Goal: Use online tool/utility

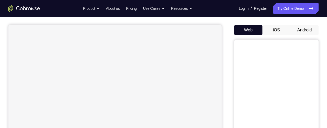
click at [300, 27] on button "Android" at bounding box center [304, 30] width 28 height 11
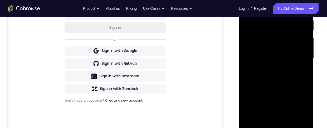
scroll to position [151, 0]
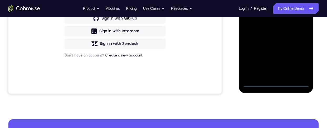
click at [274, 83] on div at bounding box center [275, 13] width 66 height 147
click at [300, 59] on div at bounding box center [275, 13] width 66 height 147
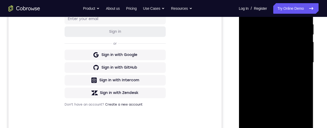
scroll to position [63, 0]
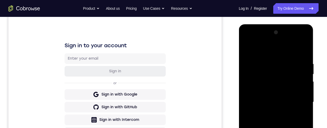
click at [261, 48] on div at bounding box center [275, 101] width 66 height 147
click at [299, 101] on div at bounding box center [275, 101] width 66 height 147
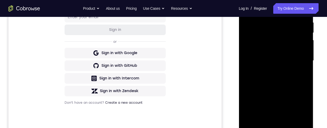
click at [269, 71] on div at bounding box center [275, 60] width 66 height 147
click at [269, 55] on div at bounding box center [275, 60] width 66 height 147
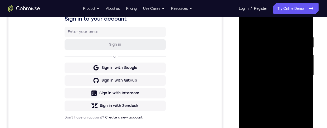
click at [262, 65] on div at bounding box center [275, 75] width 66 height 147
click at [262, 76] on div at bounding box center [275, 75] width 66 height 147
click at [274, 91] on div at bounding box center [275, 75] width 66 height 147
click at [275, 90] on div at bounding box center [275, 75] width 66 height 147
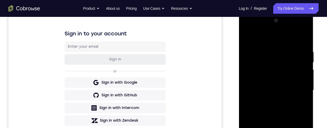
click at [275, 111] on div at bounding box center [275, 89] width 66 height 147
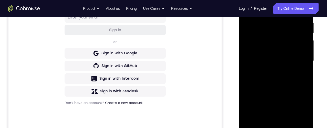
click at [288, 122] on div at bounding box center [275, 60] width 66 height 147
click at [274, 88] on div at bounding box center [275, 60] width 66 height 147
click at [267, 80] on div at bounding box center [275, 60] width 66 height 147
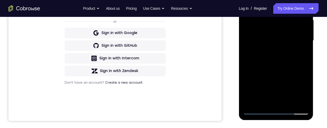
scroll to position [74, 0]
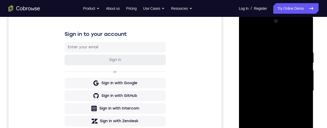
click at [248, 38] on div at bounding box center [275, 90] width 66 height 147
click at [267, 121] on div at bounding box center [275, 90] width 66 height 147
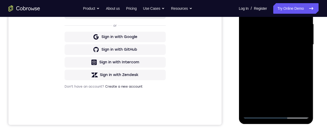
click at [255, 69] on div at bounding box center [275, 44] width 66 height 147
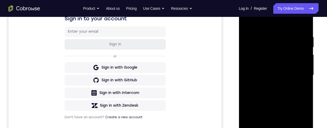
click at [247, 22] on div at bounding box center [275, 74] width 66 height 147
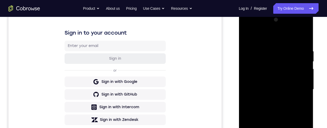
click at [248, 37] on div at bounding box center [275, 89] width 66 height 147
click at [263, 127] on div at bounding box center [275, 89] width 66 height 147
click at [253, 37] on div at bounding box center [275, 89] width 66 height 147
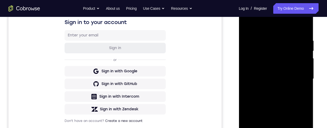
click at [259, 39] on div at bounding box center [275, 78] width 66 height 147
click at [253, 90] on div at bounding box center [275, 78] width 66 height 147
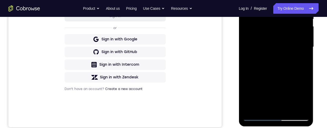
scroll to position [114, 0]
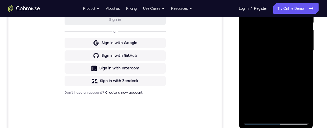
click at [307, 43] on div at bounding box center [275, 50] width 66 height 147
click at [307, 44] on div at bounding box center [275, 50] width 66 height 147
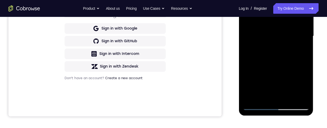
scroll to position [108, 0]
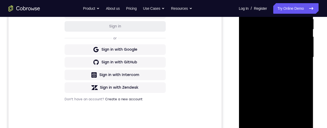
click at [248, 4] on div at bounding box center [275, 56] width 66 height 147
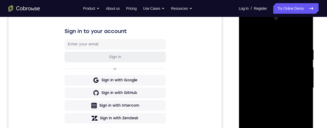
scroll to position [78, 0]
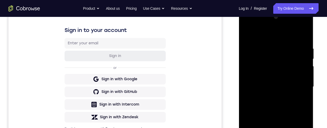
click at [255, 79] on div at bounding box center [275, 86] width 66 height 147
click at [305, 64] on div at bounding box center [275, 86] width 66 height 147
click at [250, 33] on div at bounding box center [275, 86] width 66 height 147
click at [290, 127] on div at bounding box center [275, 86] width 66 height 147
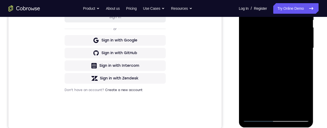
scroll to position [115, 0]
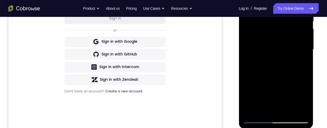
click at [279, 81] on div at bounding box center [275, 49] width 66 height 147
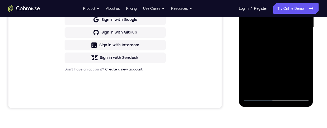
scroll to position [138, 0]
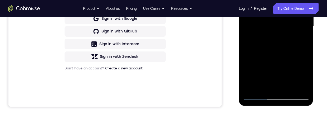
click at [248, 0] on div at bounding box center [275, 26] width 66 height 147
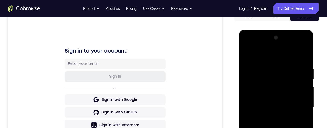
scroll to position [113, 0]
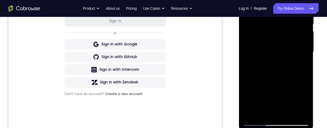
click at [280, 83] on div at bounding box center [275, 51] width 66 height 147
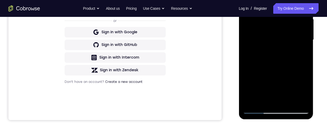
scroll to position [80, 0]
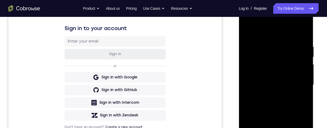
click at [247, 32] on div at bounding box center [275, 84] width 66 height 147
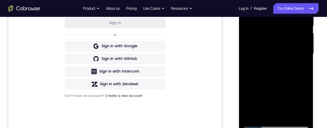
scroll to position [91, 0]
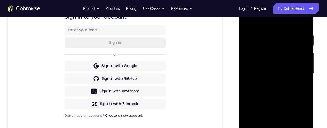
click at [248, 17] on div at bounding box center [275, 73] width 66 height 147
click at [268, 26] on div at bounding box center [275, 73] width 66 height 147
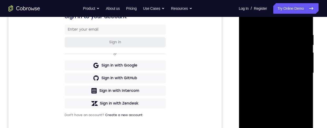
click at [303, 69] on div at bounding box center [275, 72] width 66 height 147
click at [299, 66] on div at bounding box center [275, 72] width 66 height 147
click at [302, 66] on div at bounding box center [275, 72] width 66 height 147
click at [302, 60] on div at bounding box center [275, 72] width 66 height 147
click at [303, 63] on div at bounding box center [275, 72] width 66 height 147
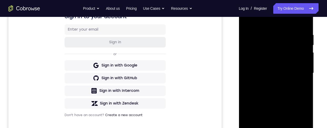
click at [300, 75] on div at bounding box center [275, 72] width 66 height 147
click at [302, 73] on div at bounding box center [275, 72] width 66 height 147
click at [298, 77] on div at bounding box center [275, 72] width 66 height 147
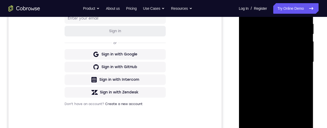
scroll to position [99, 0]
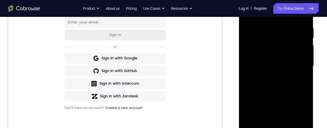
click at [302, 66] on div at bounding box center [275, 65] width 66 height 147
click at [300, 79] on div at bounding box center [275, 65] width 66 height 147
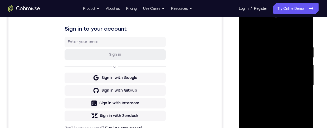
click at [301, 86] on div at bounding box center [275, 85] width 66 height 147
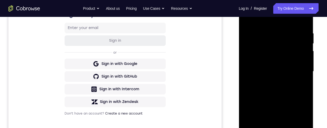
scroll to position [123, 0]
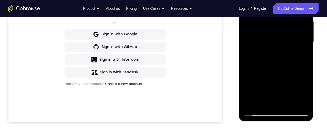
click at [297, 101] on div at bounding box center [275, 41] width 66 height 147
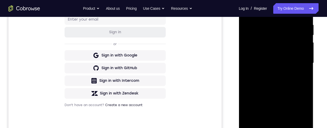
scroll to position [86, 0]
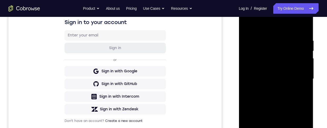
click at [297, 86] on div at bounding box center [275, 78] width 66 height 147
click at [302, 86] on div at bounding box center [275, 78] width 66 height 147
click at [301, 84] on div at bounding box center [275, 78] width 66 height 147
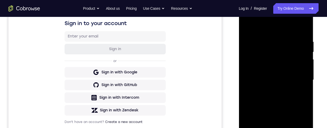
click at [299, 86] on div at bounding box center [275, 79] width 66 height 147
click at [301, 84] on div at bounding box center [275, 79] width 66 height 147
click at [302, 83] on div at bounding box center [275, 79] width 66 height 147
click at [301, 86] on div at bounding box center [275, 79] width 66 height 147
click at [302, 86] on div at bounding box center [275, 79] width 66 height 147
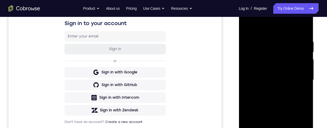
click at [302, 83] on div at bounding box center [275, 79] width 66 height 147
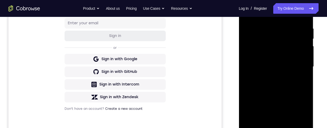
scroll to position [85, 0]
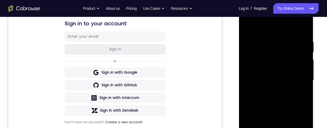
click at [299, 91] on div at bounding box center [275, 79] width 66 height 147
click at [304, 83] on div at bounding box center [275, 79] width 66 height 147
click at [306, 82] on div at bounding box center [275, 79] width 66 height 147
click at [298, 88] on div at bounding box center [275, 79] width 66 height 147
click at [299, 82] on div at bounding box center [275, 79] width 66 height 147
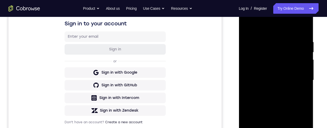
click at [302, 81] on div at bounding box center [275, 79] width 66 height 147
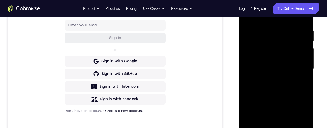
click at [249, 108] on div at bounding box center [275, 68] width 66 height 147
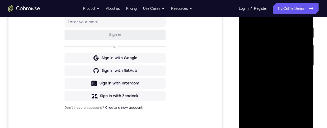
click at [304, 82] on div at bounding box center [275, 65] width 66 height 147
click at [300, 84] on div at bounding box center [275, 65] width 66 height 147
click at [242, 95] on div at bounding box center [275, 65] width 66 height 147
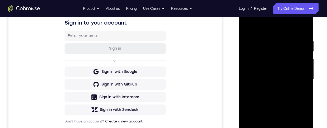
scroll to position [83, 0]
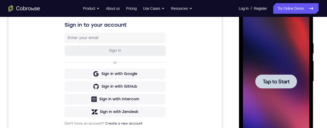
click at [278, 81] on span "Tap to Start" at bounding box center [275, 81] width 27 height 5
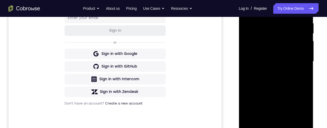
scroll to position [146, 0]
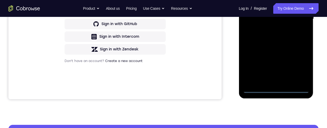
click at [276, 89] on div at bounding box center [275, 18] width 66 height 147
click at [298, 65] on div at bounding box center [275, 18] width 66 height 147
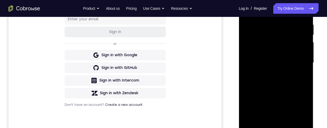
scroll to position [95, 0]
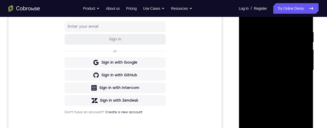
click at [279, 20] on div at bounding box center [275, 69] width 66 height 147
click at [298, 69] on div at bounding box center [275, 69] width 66 height 147
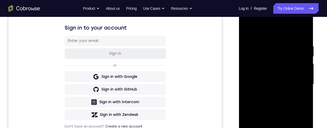
click at [270, 95] on div at bounding box center [275, 84] width 66 height 147
click at [281, 80] on div at bounding box center [275, 84] width 66 height 147
click at [272, 76] on div at bounding box center [275, 84] width 66 height 147
click at [296, 47] on div at bounding box center [275, 84] width 66 height 147
click at [295, 102] on div at bounding box center [275, 84] width 66 height 147
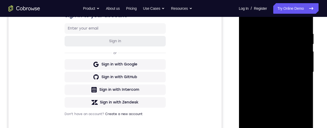
scroll to position [98, 0]
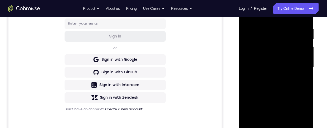
click at [291, 89] on div at bounding box center [275, 66] width 66 height 147
click at [269, 24] on div at bounding box center [275, 66] width 66 height 147
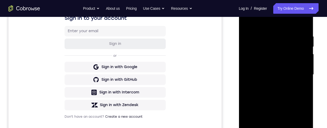
scroll to position [89, 0]
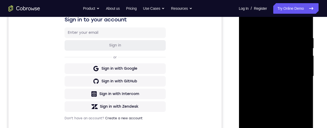
click at [303, 86] on div at bounding box center [275, 75] width 66 height 147
click at [301, 81] on div at bounding box center [275, 75] width 66 height 147
click at [302, 79] on div at bounding box center [275, 75] width 66 height 147
click at [300, 77] on div at bounding box center [275, 75] width 66 height 147
click at [300, 82] on div at bounding box center [275, 75] width 66 height 147
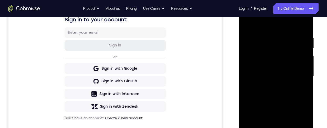
click at [247, 93] on div at bounding box center [275, 75] width 66 height 147
click at [299, 76] on div at bounding box center [275, 75] width 66 height 147
click at [298, 80] on div at bounding box center [275, 75] width 66 height 147
click at [300, 75] on div at bounding box center [275, 75] width 66 height 147
click at [300, 74] on div at bounding box center [275, 75] width 66 height 147
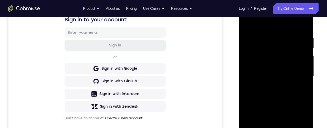
click at [299, 73] on div at bounding box center [275, 75] width 66 height 147
click at [299, 77] on div at bounding box center [275, 75] width 66 height 147
click at [299, 78] on div at bounding box center [275, 75] width 66 height 147
click at [299, 75] on div at bounding box center [275, 75] width 66 height 147
click at [298, 78] on div at bounding box center [275, 75] width 66 height 147
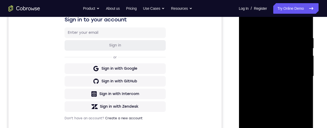
click at [298, 76] on div at bounding box center [275, 75] width 66 height 147
click at [301, 75] on div at bounding box center [275, 75] width 66 height 147
click at [303, 74] on div at bounding box center [275, 75] width 66 height 147
click at [300, 77] on div at bounding box center [275, 75] width 66 height 147
click at [303, 79] on div at bounding box center [275, 75] width 66 height 147
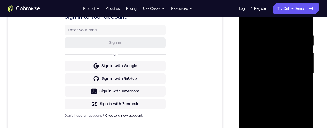
scroll to position [89, 0]
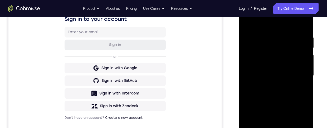
click at [298, 70] on div at bounding box center [275, 75] width 66 height 147
click at [300, 70] on div at bounding box center [275, 75] width 66 height 147
click at [303, 74] on div at bounding box center [275, 75] width 66 height 147
click at [299, 79] on div at bounding box center [275, 75] width 66 height 147
click at [302, 25] on div at bounding box center [275, 75] width 66 height 147
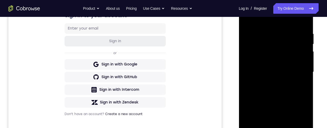
scroll to position [83, 0]
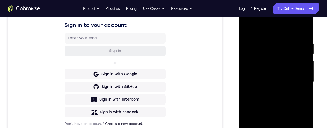
click at [305, 27] on div at bounding box center [275, 81] width 66 height 147
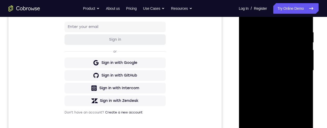
scroll to position [83, 0]
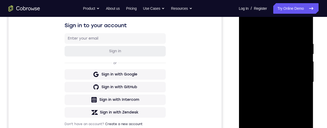
click at [249, 27] on div at bounding box center [275, 81] width 66 height 147
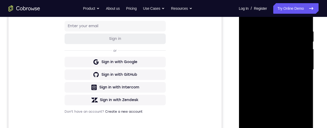
click at [289, 127] on div at bounding box center [275, 69] width 66 height 147
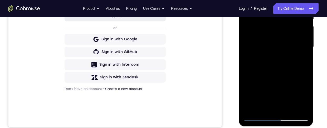
click at [280, 74] on div at bounding box center [275, 46] width 66 height 147
click at [275, 62] on div at bounding box center [275, 46] width 66 height 147
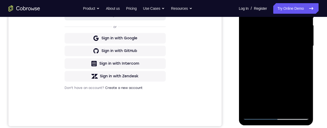
scroll to position [119, 0]
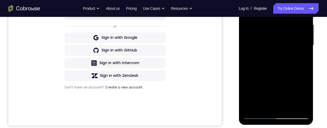
click at [249, 0] on div at bounding box center [275, 45] width 66 height 147
click at [303, 28] on div at bounding box center [275, 45] width 66 height 147
click at [305, 29] on div at bounding box center [275, 45] width 66 height 147
click at [304, 28] on div at bounding box center [275, 45] width 66 height 147
click at [306, 29] on div at bounding box center [275, 45] width 66 height 147
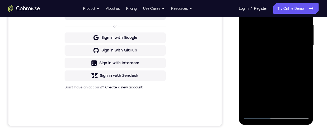
click at [247, 0] on div at bounding box center [275, 45] width 66 height 147
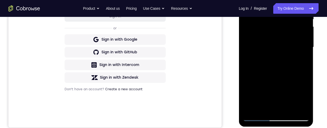
click at [305, 41] on div at bounding box center [275, 46] width 66 height 147
click at [298, 58] on div at bounding box center [275, 46] width 66 height 147
click at [306, 70] on div at bounding box center [275, 46] width 66 height 147
click at [306, 72] on div at bounding box center [275, 46] width 66 height 147
click at [306, 71] on div at bounding box center [275, 46] width 66 height 147
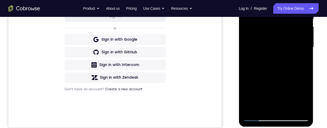
click at [305, 61] on div at bounding box center [275, 46] width 66 height 147
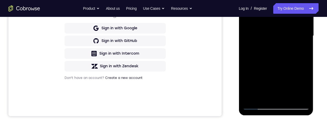
scroll to position [129, 0]
click at [305, 48] on div at bounding box center [275, 35] width 66 height 147
click at [307, 49] on div at bounding box center [275, 35] width 66 height 147
click at [306, 50] on div at bounding box center [275, 35] width 66 height 147
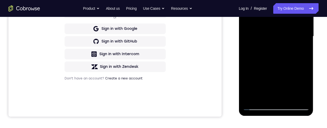
click at [289, 98] on div at bounding box center [275, 36] width 66 height 147
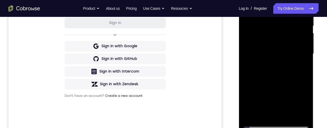
scroll to position [102, 0]
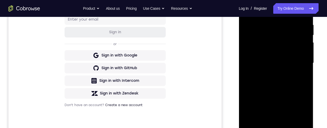
click at [304, 42] on div at bounding box center [275, 62] width 66 height 147
click at [305, 46] on div at bounding box center [275, 62] width 66 height 147
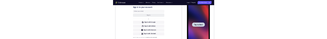
scroll to position [0, 0]
